Goal: Task Accomplishment & Management: Complete application form

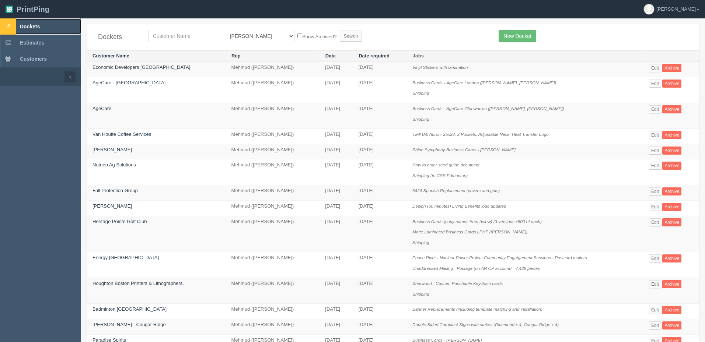
click at [45, 26] on link "Dockets" at bounding box center [40, 26] width 81 height 16
click at [525, 36] on link "New Docket" at bounding box center [517, 36] width 37 height 13
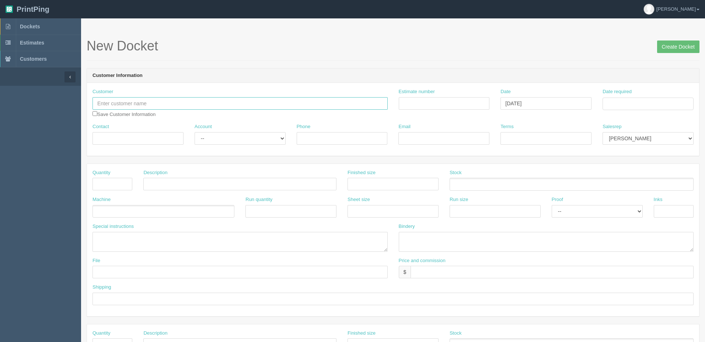
click at [145, 104] on input "text" at bounding box center [239, 103] width 295 height 13
type input "Canadian Energy Geoscience Association (CEGA)"
type input "design"
type input "September 2, 2025"
click at [627, 165] on td "16" at bounding box center [629, 163] width 9 height 11
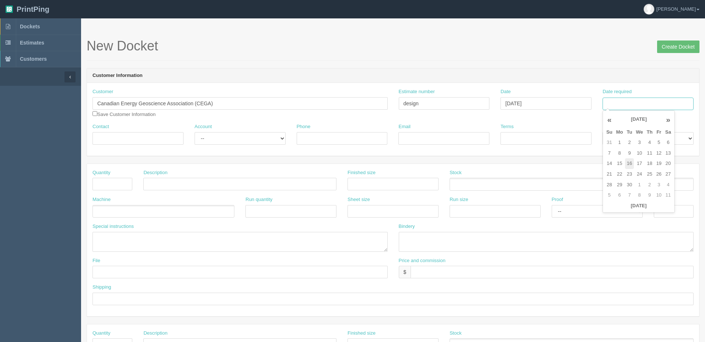
type input "[DATE]"
drag, startPoint x: 612, startPoint y: 80, endPoint x: 627, endPoint y: 151, distance: 72.6
click at [612, 79] on header "Customer Information" at bounding box center [393, 76] width 612 height 15
click at [632, 140] on select "Mark Mikayla Aly Arif Stacy Rebecca Matthew Viki Phil Greg Jim Sam Brandon Zach…" at bounding box center [647, 138] width 91 height 13
select select "8"
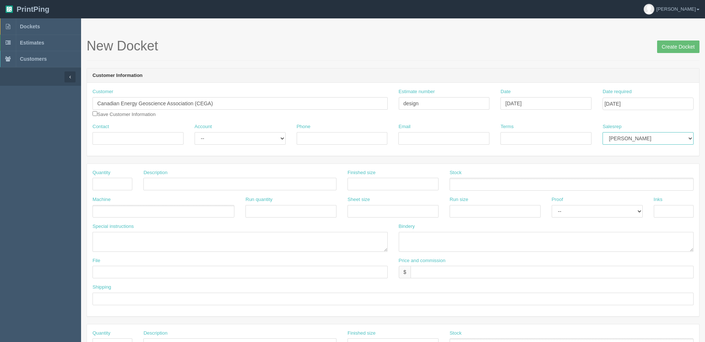
click at [602, 132] on select "Mark Mikayla Aly Arif Stacy Rebecca Matthew Viki Phil Greg Jim Sam Brandon Zach…" at bounding box center [647, 138] width 91 height 13
click at [109, 185] on input "text" at bounding box center [112, 184] width 40 height 13
type input "1"
type input "Design (tracing logos to vector for tshirt printing - 1 hour)"
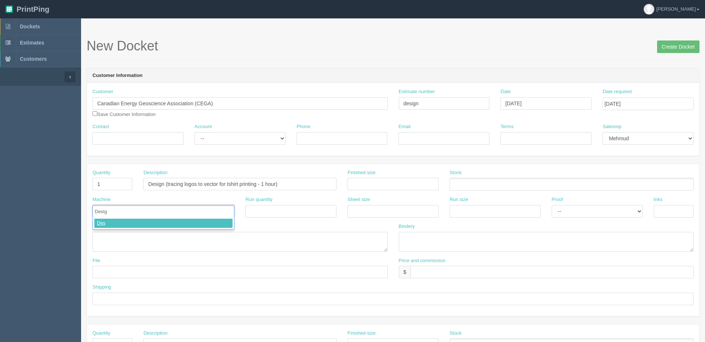
type input "Design"
click at [200, 234] on textarea at bounding box center [239, 242] width 295 height 20
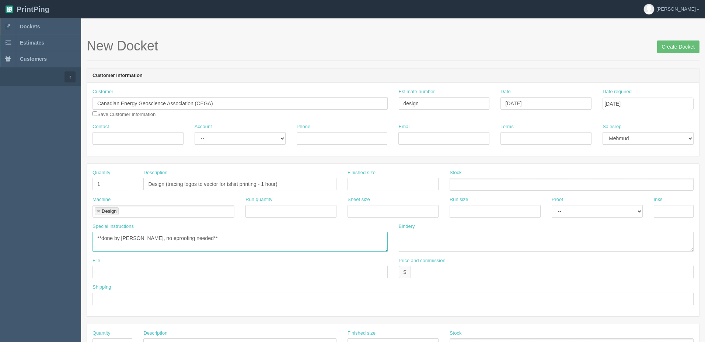
type textarea "**done by zack, no eproofing needed**"
click at [427, 267] on input "text" at bounding box center [551, 272] width 283 height 13
click at [429, 271] on input "text" at bounding box center [551, 272] width 283 height 13
type input "$85 mj$42.50 AR$42.50"
type input "na"
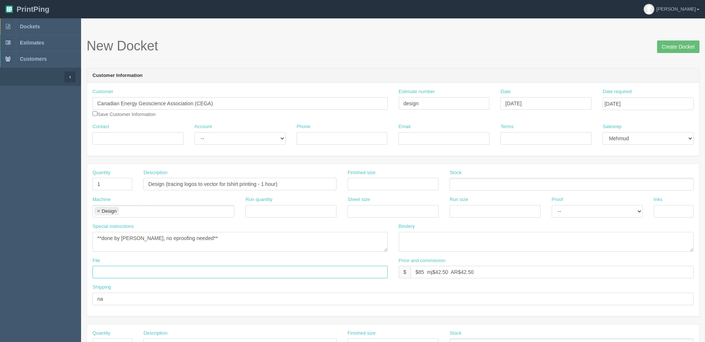
click at [248, 269] on input "text" at bounding box center [239, 272] width 295 height 13
type input "saved in client files"
click at [668, 45] on input "Create Docket" at bounding box center [678, 47] width 42 height 13
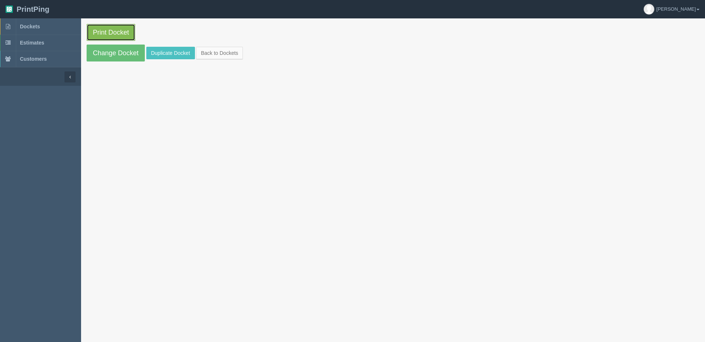
click at [110, 34] on link "Print Docket" at bounding box center [111, 32] width 49 height 17
click at [33, 22] on link "Dockets" at bounding box center [40, 26] width 81 height 16
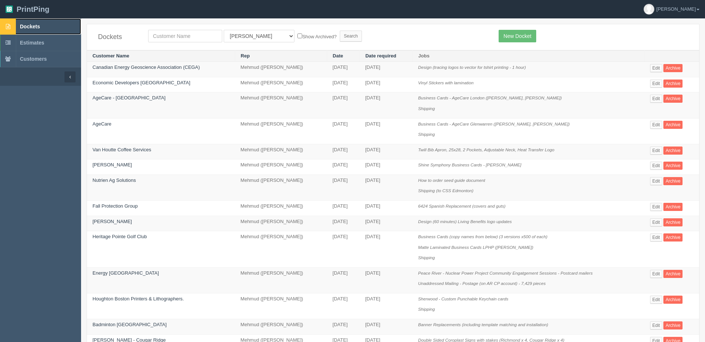
click at [28, 29] on span "Dockets" at bounding box center [30, 27] width 20 height 6
click at [37, 25] on span "Dockets" at bounding box center [30, 27] width 20 height 6
click at [42, 27] on link "Dockets" at bounding box center [40, 26] width 81 height 16
click at [45, 25] on link "Dockets" at bounding box center [40, 26] width 81 height 16
